Goal: Check status: Check status

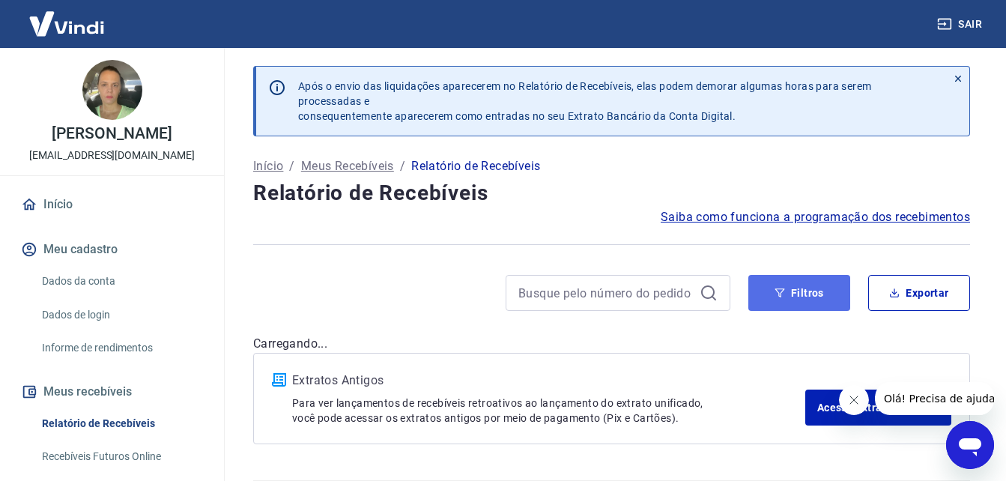
click at [796, 289] on button "Filtros" at bounding box center [800, 293] width 102 height 36
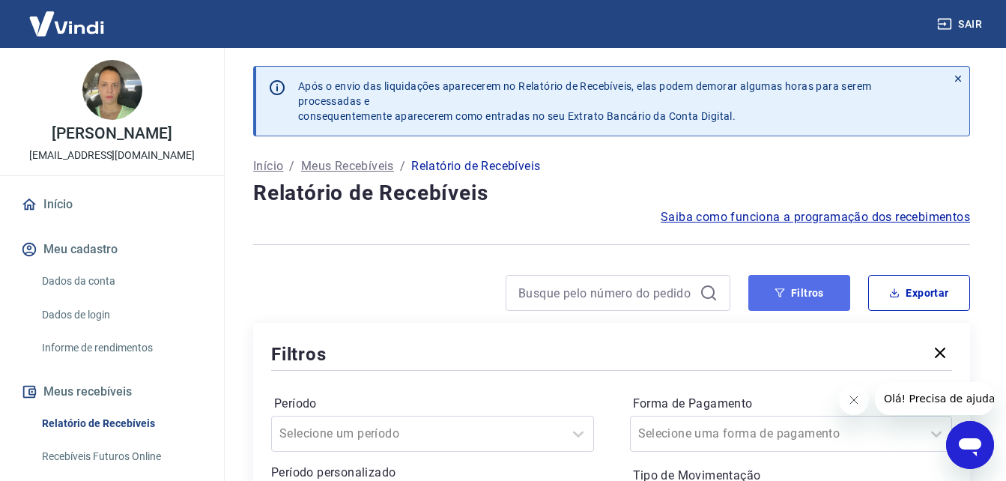
click at [803, 298] on button "Filtros" at bounding box center [800, 293] width 102 height 36
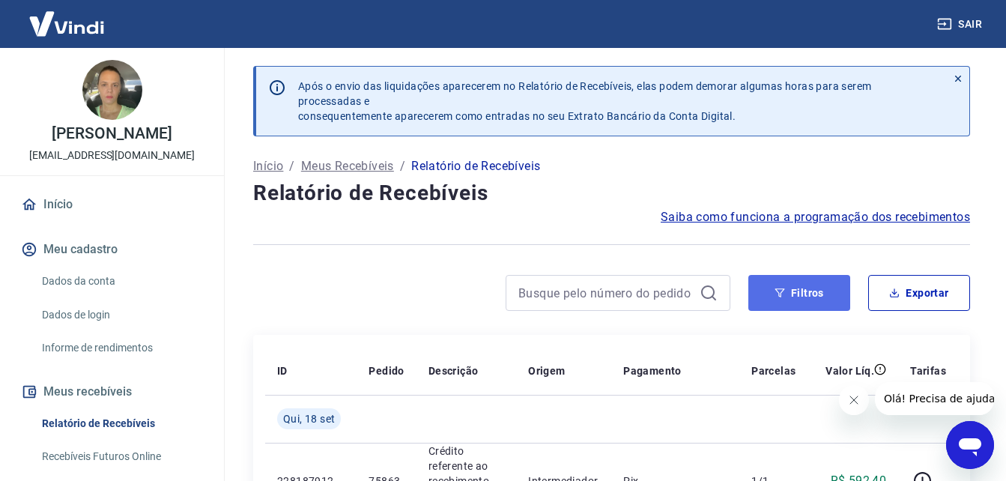
click at [803, 295] on button "Filtros" at bounding box center [800, 293] width 102 height 36
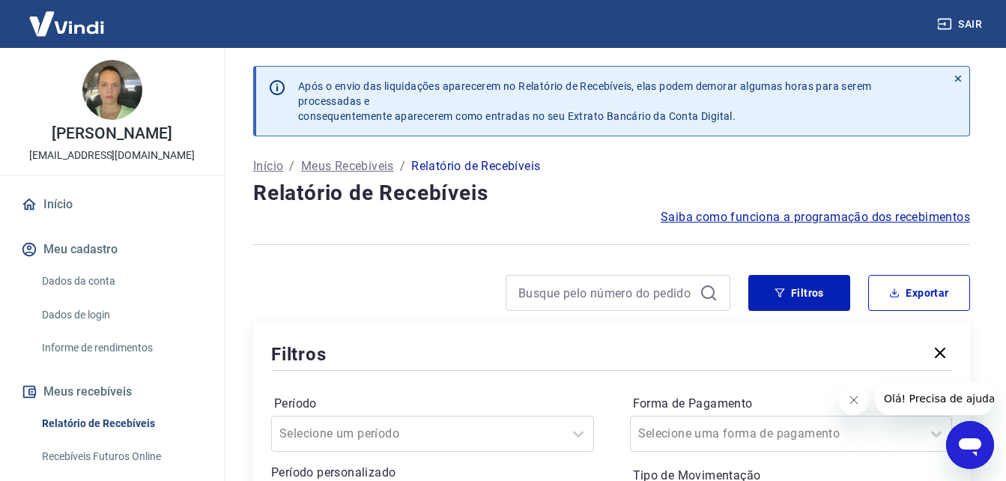
click at [937, 351] on icon "button" at bounding box center [940, 353] width 18 height 18
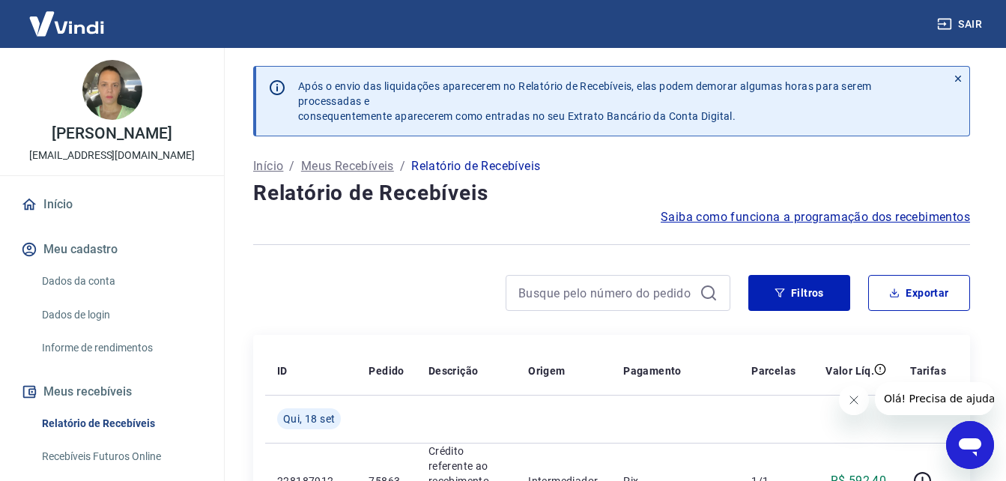
click at [853, 396] on icon "Fechar mensagem da empresa" at bounding box center [854, 400] width 12 height 12
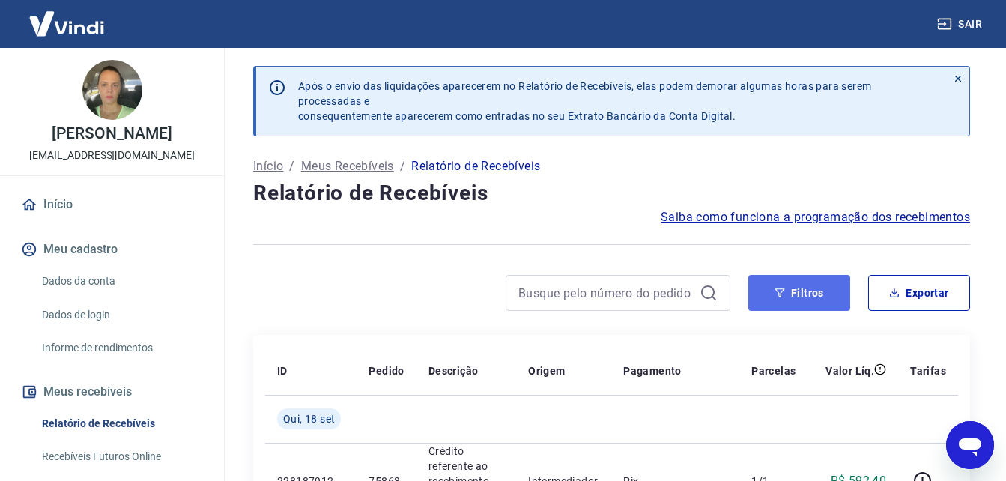
click at [803, 297] on button "Filtros" at bounding box center [800, 293] width 102 height 36
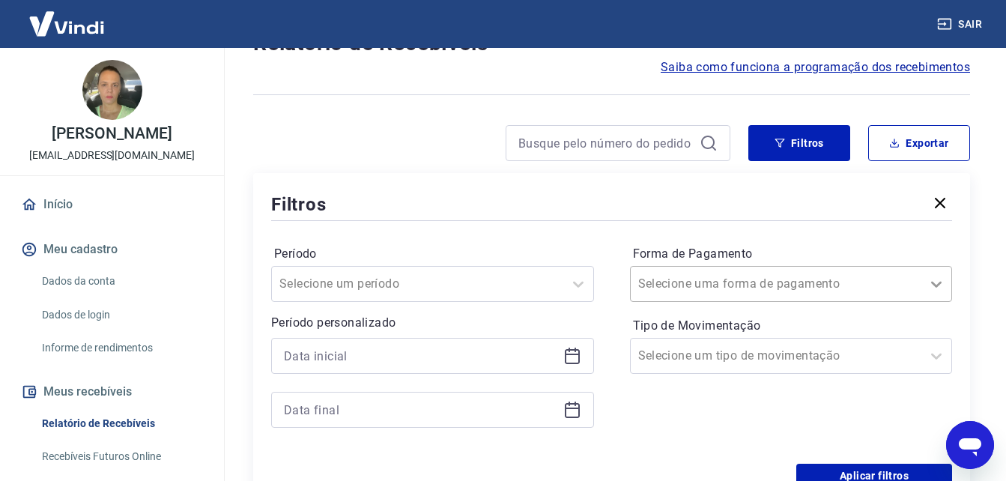
scroll to position [157, 0]
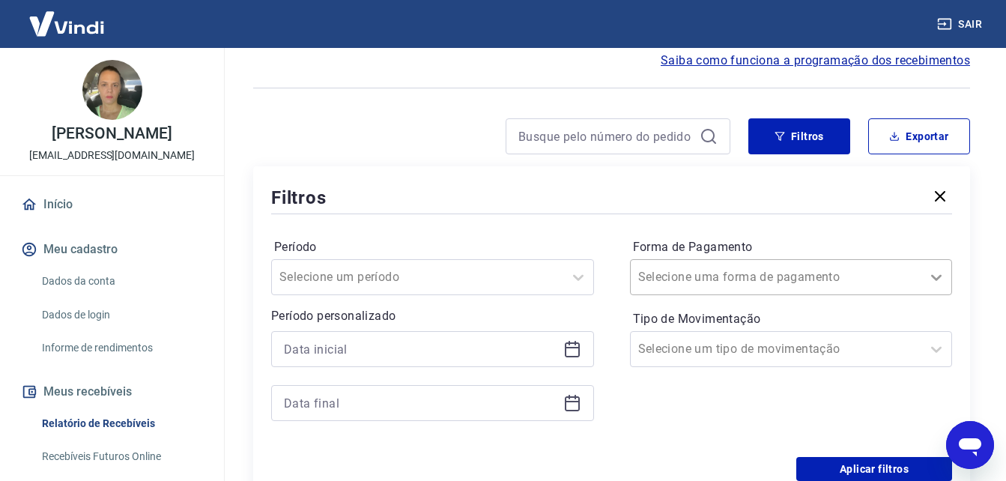
click at [941, 286] on div at bounding box center [937, 277] width 30 height 30
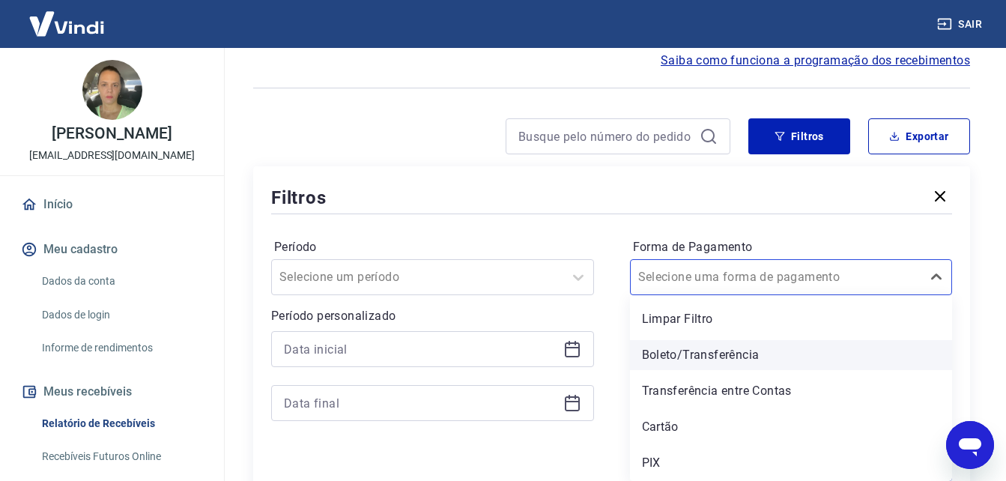
click at [745, 356] on div "Boleto/Transferência" at bounding box center [791, 355] width 323 height 30
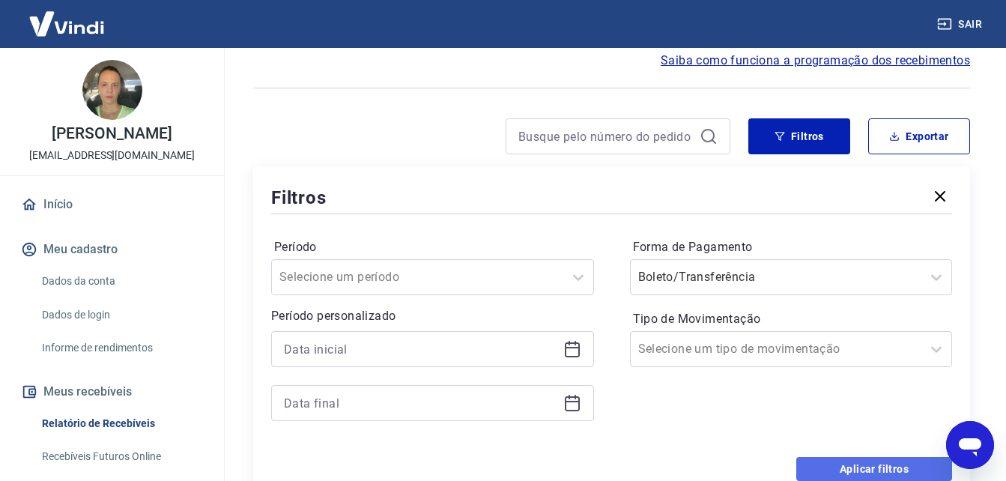
click at [878, 470] on button "Aplicar filtros" at bounding box center [875, 469] width 156 height 24
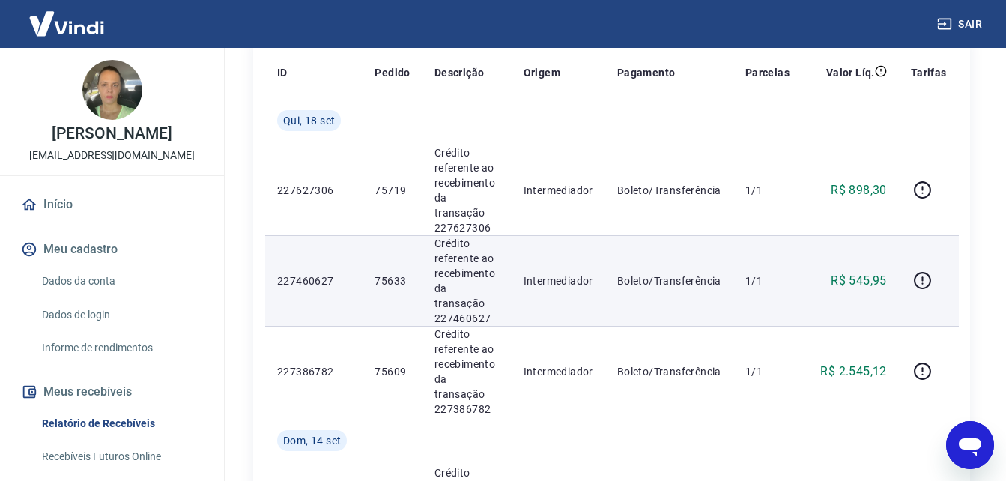
scroll to position [306, 0]
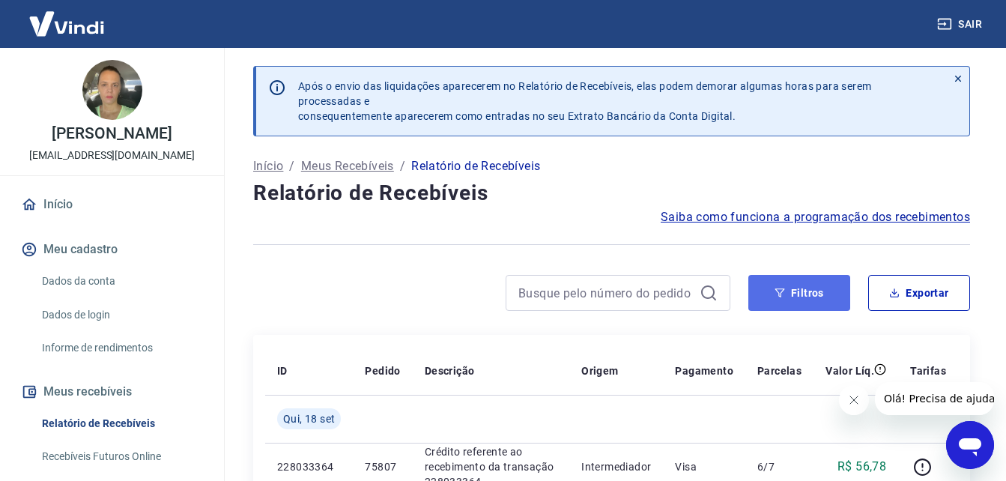
click at [806, 289] on button "Filtros" at bounding box center [800, 293] width 102 height 36
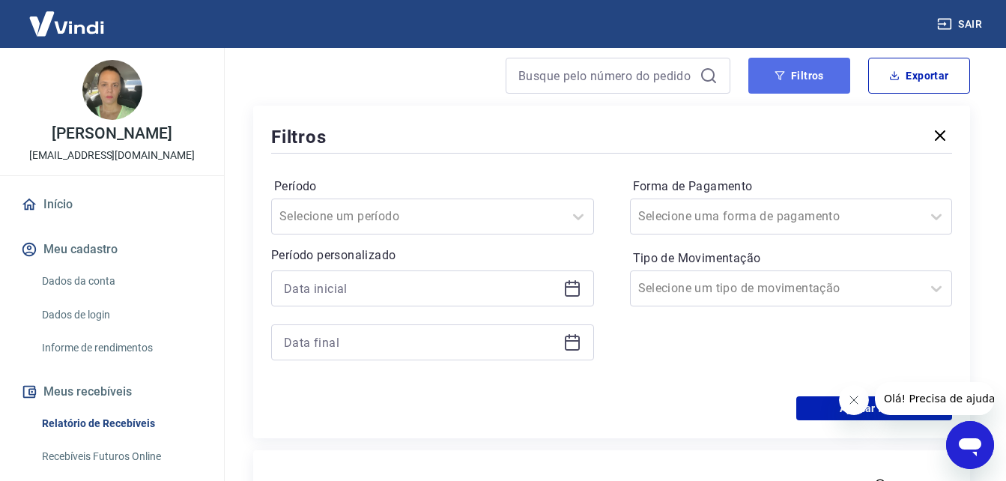
scroll to position [225, 0]
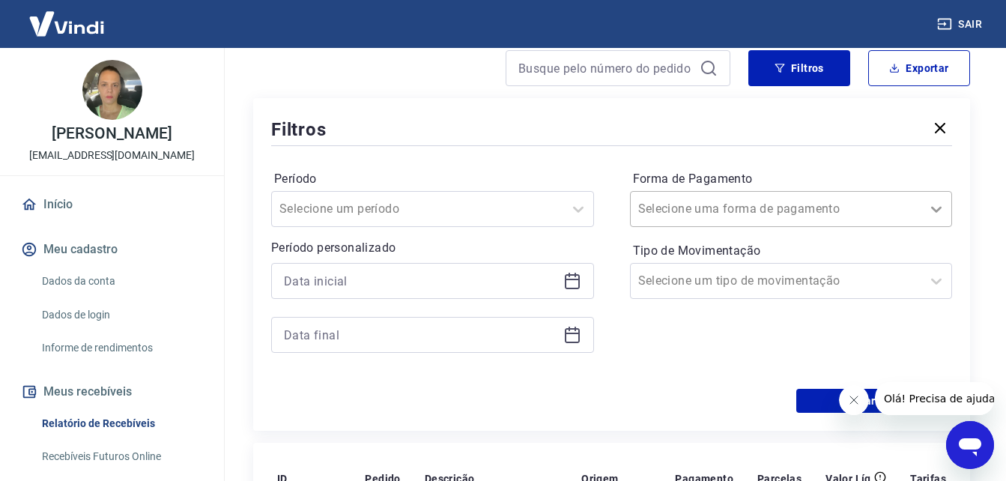
click at [937, 206] on icon at bounding box center [937, 209] width 18 height 18
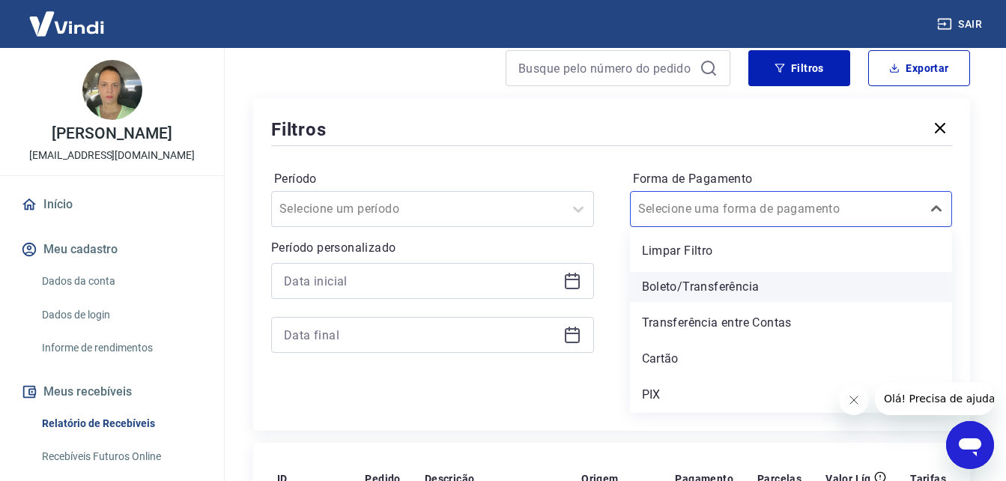
click at [679, 290] on div "Boleto/Transferência" at bounding box center [791, 287] width 323 height 30
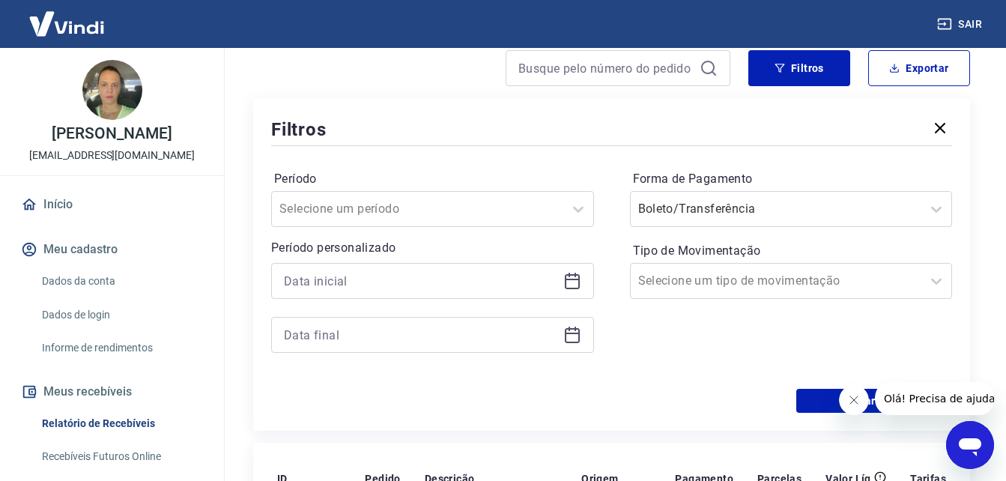
click at [848, 398] on icon "Fechar mensagem da empresa" at bounding box center [854, 400] width 12 height 12
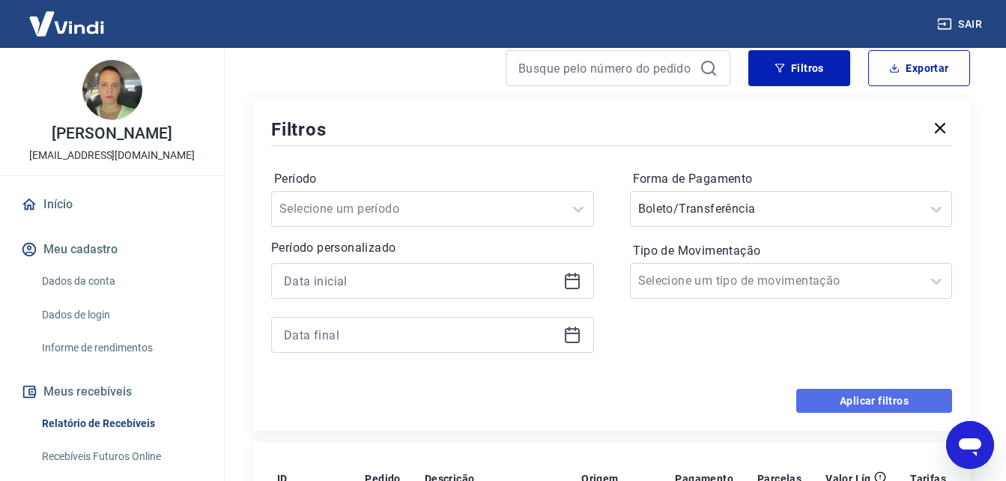
click at [864, 402] on button "Aplicar filtros" at bounding box center [875, 401] width 156 height 24
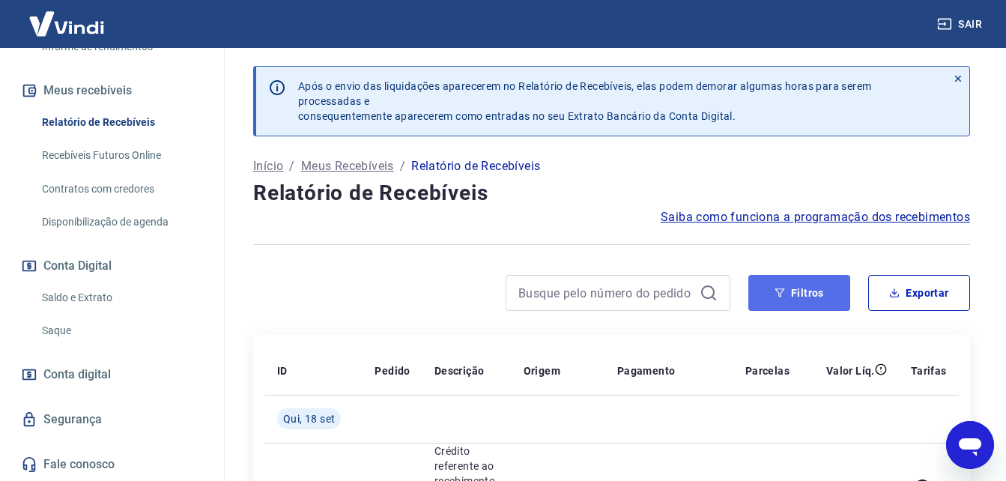
click at [799, 301] on button "Filtros" at bounding box center [800, 293] width 102 height 36
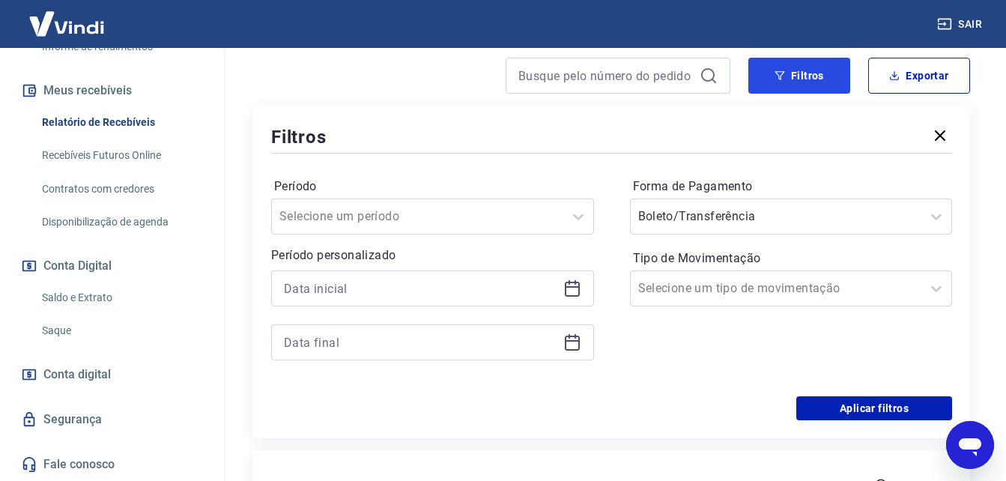
scroll to position [225, 0]
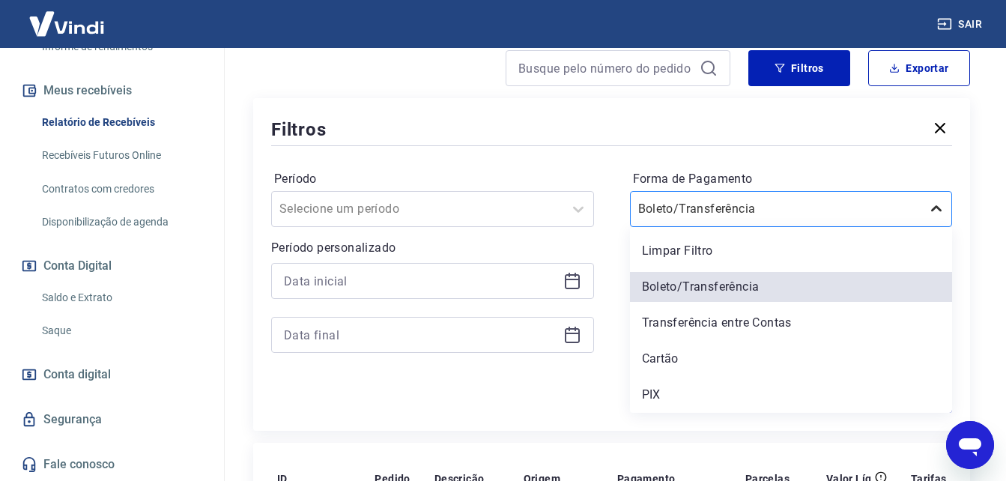
click at [935, 208] on icon at bounding box center [937, 209] width 18 height 18
click at [644, 393] on div "PIX" at bounding box center [791, 395] width 323 height 30
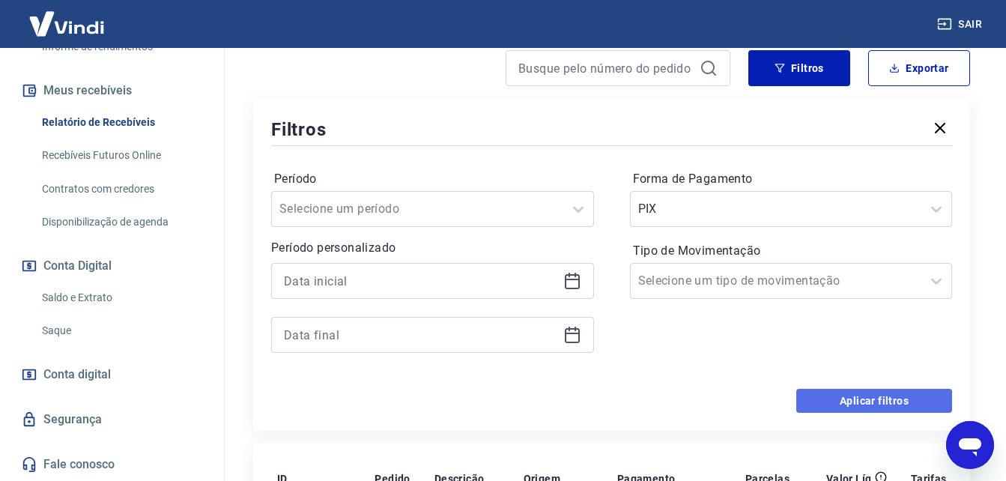
click at [860, 399] on button "Aplicar filtros" at bounding box center [875, 401] width 156 height 24
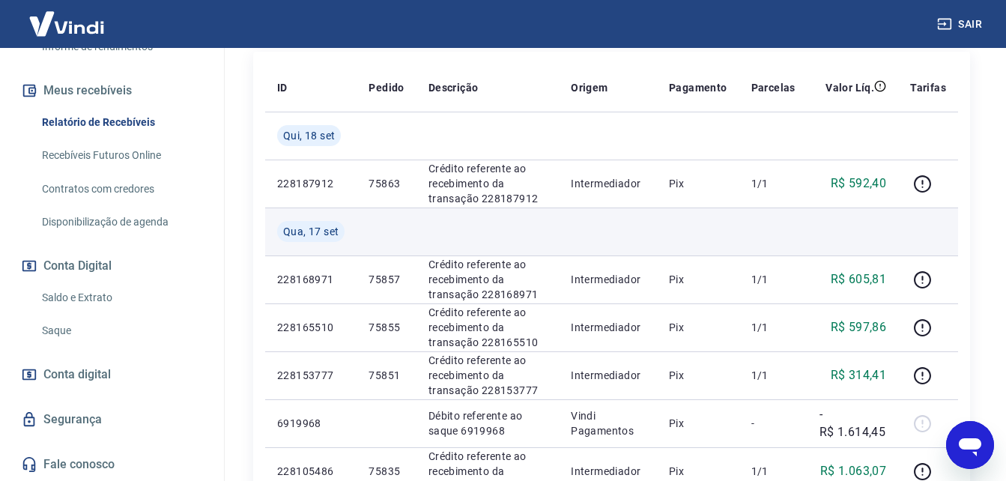
scroll to position [300, 0]
